Goal: Task Accomplishment & Management: Manage account settings

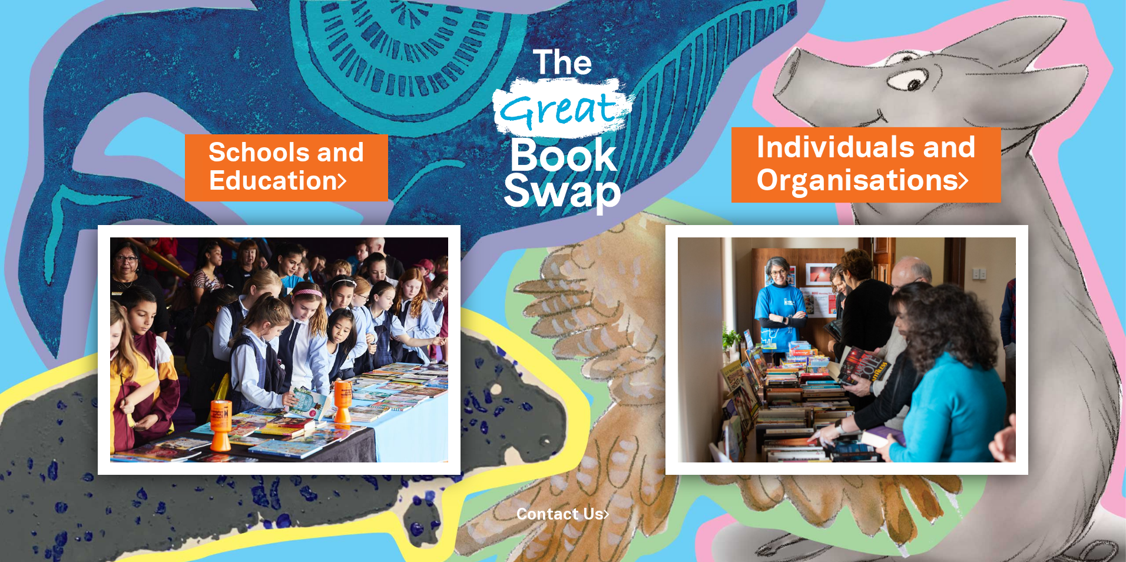
click at [856, 178] on link "Individuals and Organisations" at bounding box center [866, 165] width 220 height 74
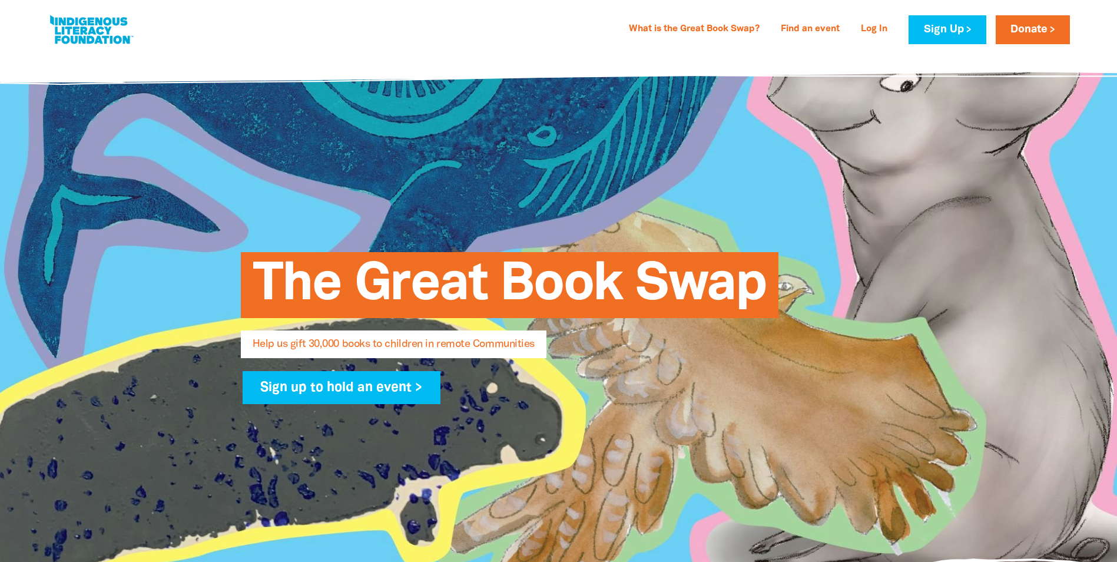
select select "AU"
type input "[EMAIL_ADDRESS][PERSON_NAME][DOMAIN_NAME]"
click at [865, 25] on link "Log In" at bounding box center [874, 29] width 41 height 19
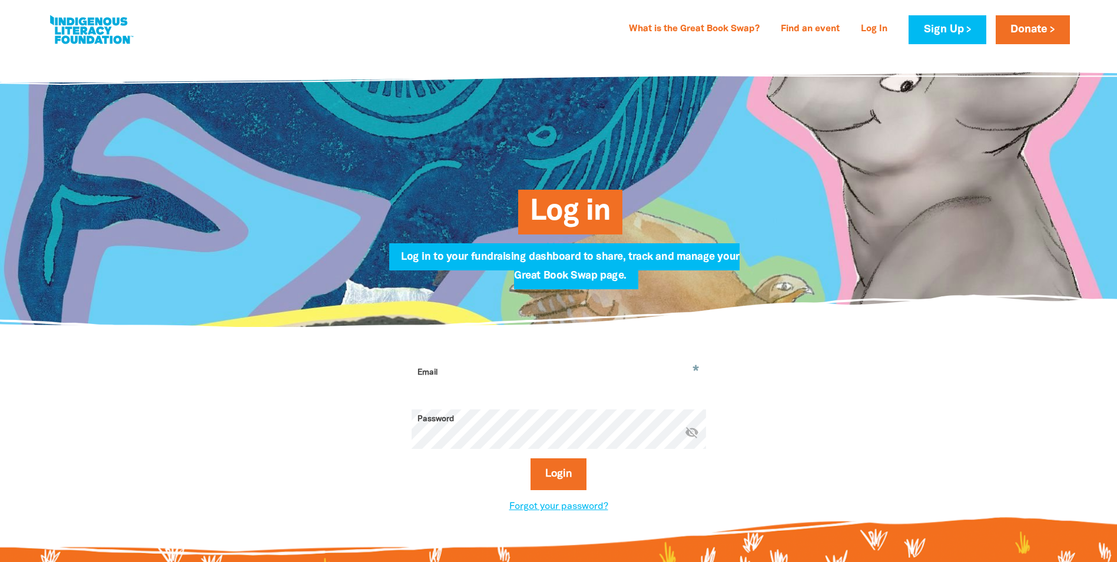
type input "[EMAIL_ADDRESS][PERSON_NAME][DOMAIN_NAME]"
click at [577, 481] on button "Login" at bounding box center [558, 474] width 56 height 32
click at [562, 477] on button "Login" at bounding box center [558, 474] width 56 height 32
